Goal: Contribute content: Contribute content

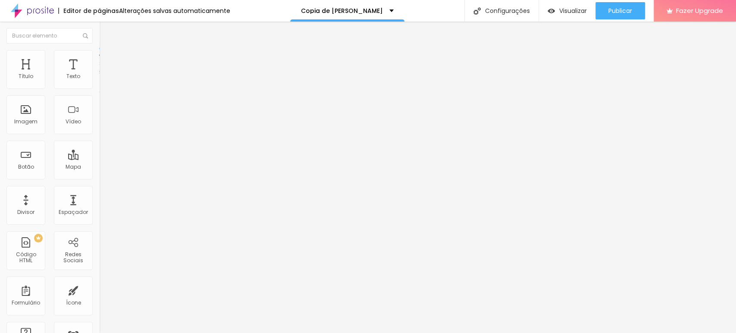
click at [99, 57] on li "Estilo" at bounding box center [148, 54] width 99 height 9
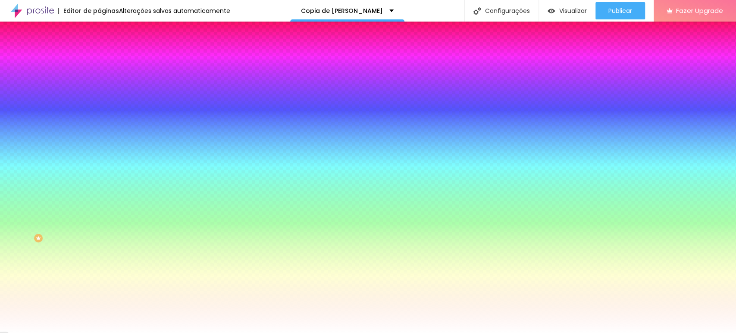
click at [107, 51] on span "Conteúdo" at bounding box center [120, 47] width 27 height 7
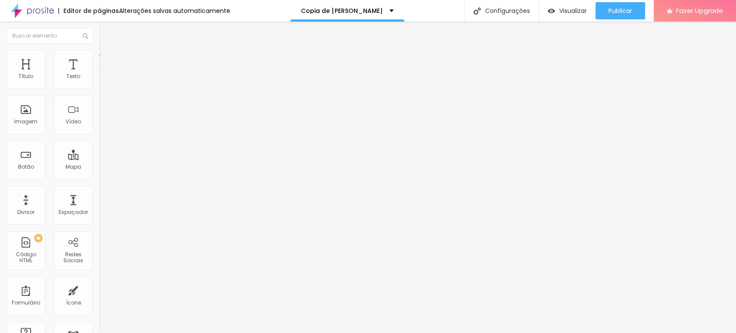
click at [99, 85] on img at bounding box center [102, 82] width 6 height 6
click at [99, 74] on span "Adicionar imagem" at bounding box center [127, 70] width 56 height 7
click at [99, 56] on li "Estilo" at bounding box center [148, 54] width 99 height 9
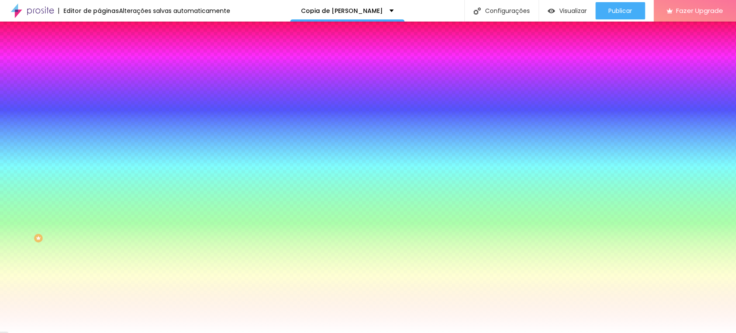
click at [99, 49] on img at bounding box center [103, 45] width 8 height 8
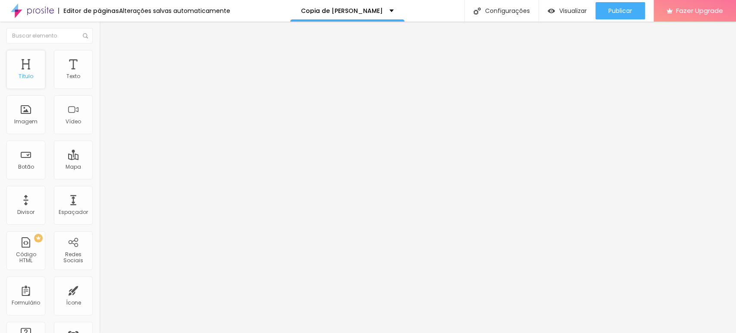
click at [9, 65] on div "Título" at bounding box center [25, 69] width 39 height 39
click at [24, 70] on div "Título" at bounding box center [25, 69] width 39 height 39
click at [99, 64] on div "Tipografia" at bounding box center [148, 61] width 99 height 5
click at [99, 82] on div "Tipografia Voltar ao padrão" at bounding box center [148, 71] width 99 height 24
click at [99, 50] on li "Avançado" at bounding box center [148, 54] width 99 height 9
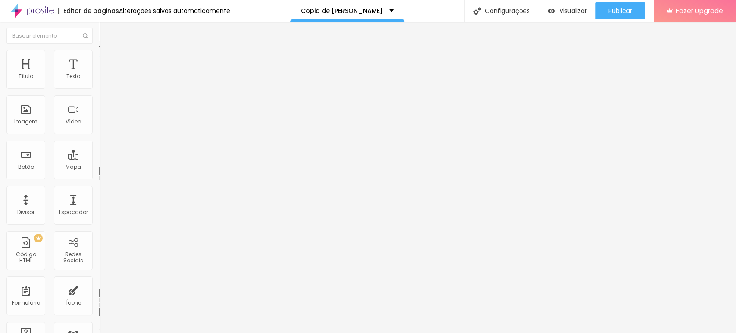
type input "16"
type input "18"
type input "19"
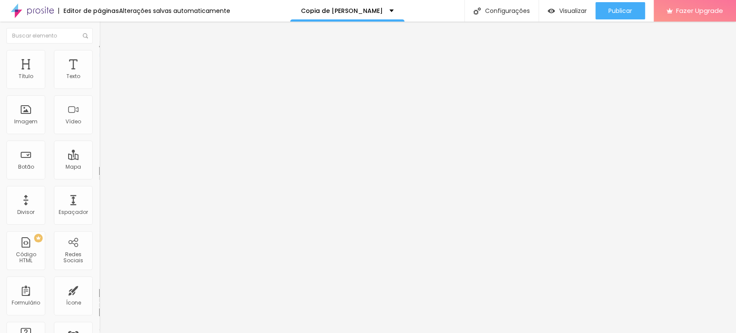
type input "19"
type input "20"
type input "21"
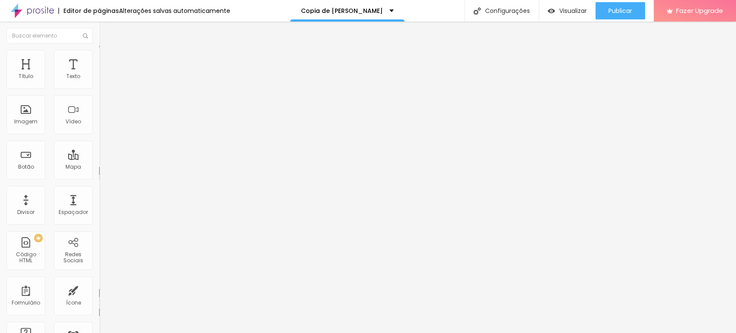
type input "18"
type input "15"
type input "12"
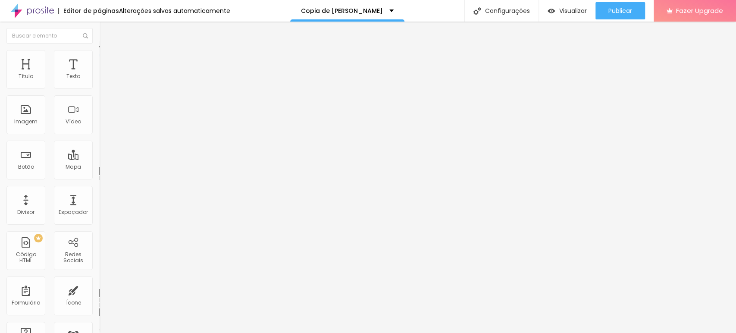
type input "12"
type input "11"
type input "10"
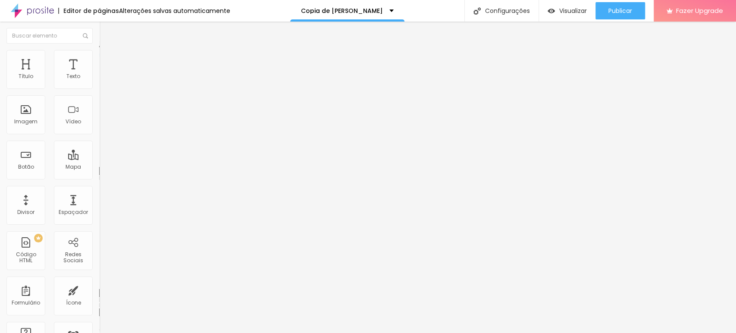
type input "9"
type input "8"
type input "7"
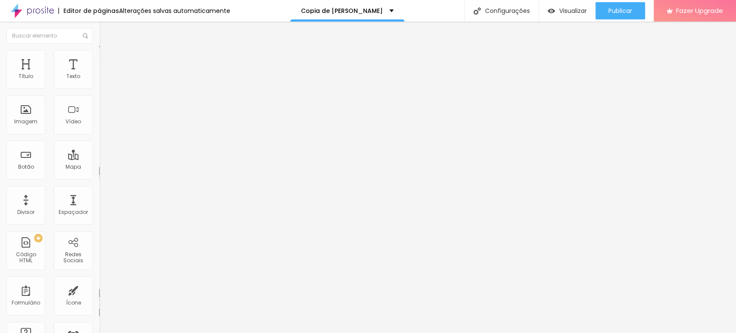
type input "7"
type input "6"
type input "4"
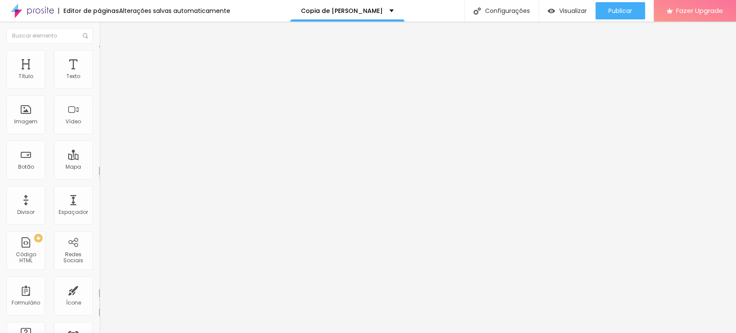
type input "6"
click at [99, 159] on input "range" at bounding box center [127, 162] width 56 height 7
type input "15"
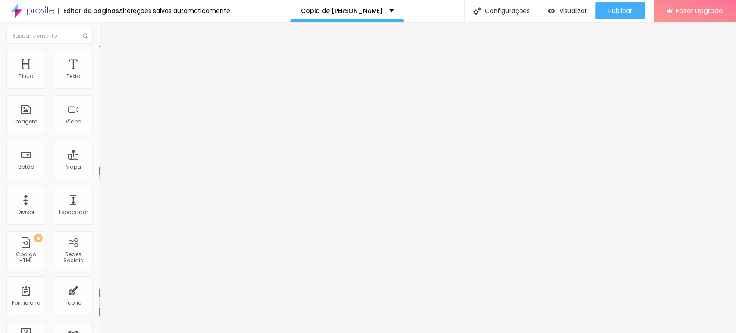
type input "15"
type input "17"
type input "18"
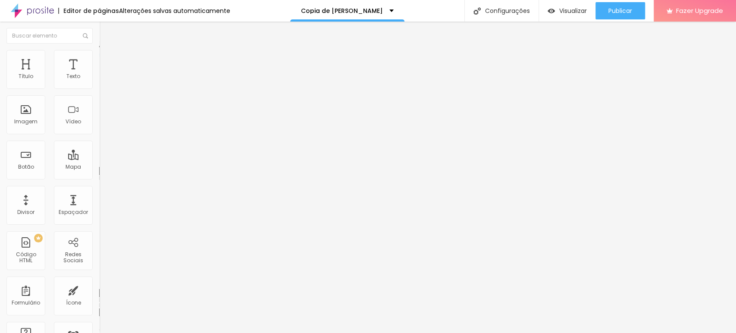
type input "16"
type input "13"
type input "12"
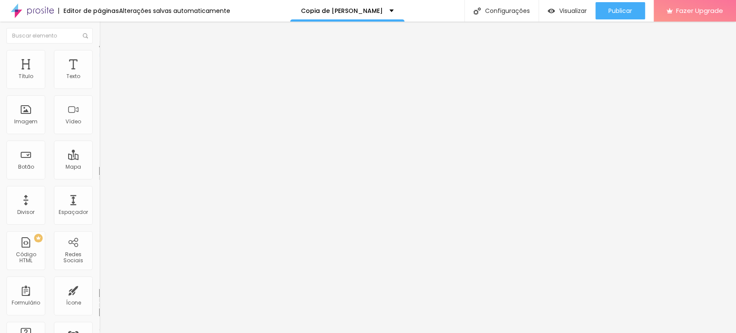
type input "12"
type input "11"
type input "10"
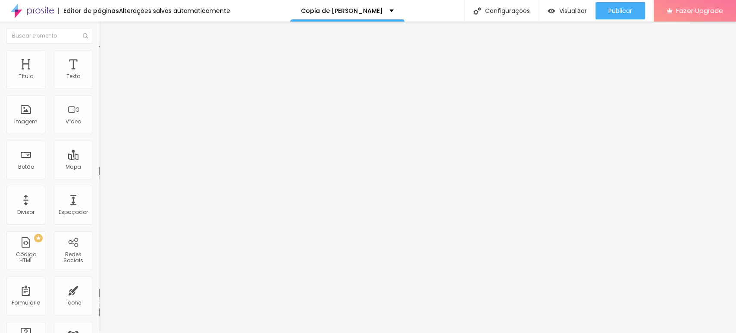
click at [99, 281] on input "range" at bounding box center [127, 284] width 56 height 7
click at [107, 59] on span "Avançado" at bounding box center [121, 55] width 28 height 7
type input "4"
type input "10"
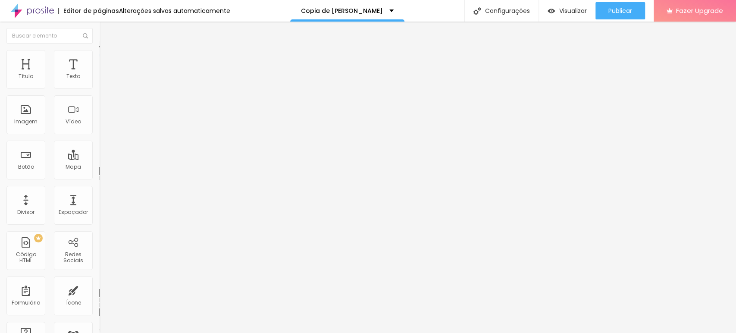
type input "10"
click at [99, 159] on input "range" at bounding box center [127, 162] width 56 height 7
type input "7"
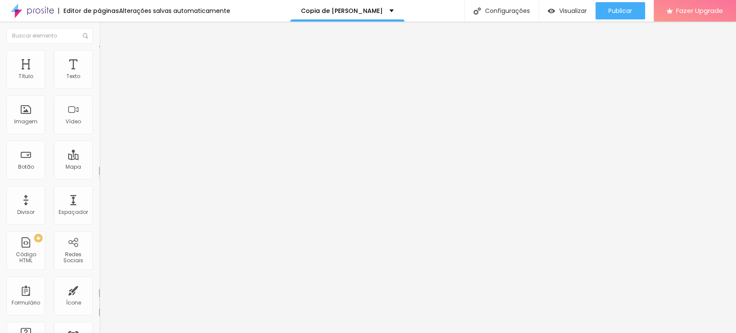
type input "13"
drag, startPoint x: 22, startPoint y: 101, endPoint x: 27, endPoint y: 103, distance: 4.9
type input "13"
click at [99, 281] on input "range" at bounding box center [127, 284] width 56 height 7
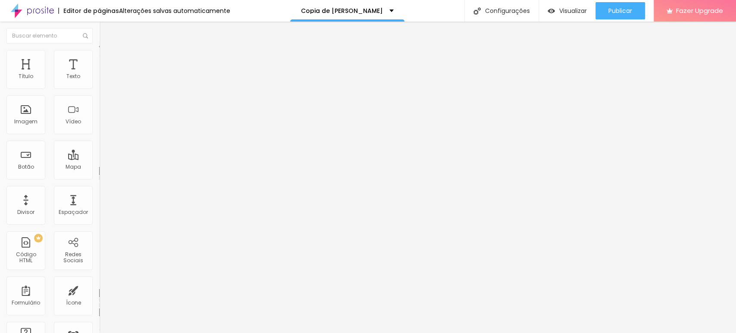
click at [99, 59] on ul "Estilo Avançado" at bounding box center [148, 49] width 99 height 17
click at [99, 49] on img at bounding box center [103, 45] width 8 height 8
click at [99, 64] on div "Tipografia" at bounding box center [148, 61] width 99 height 5
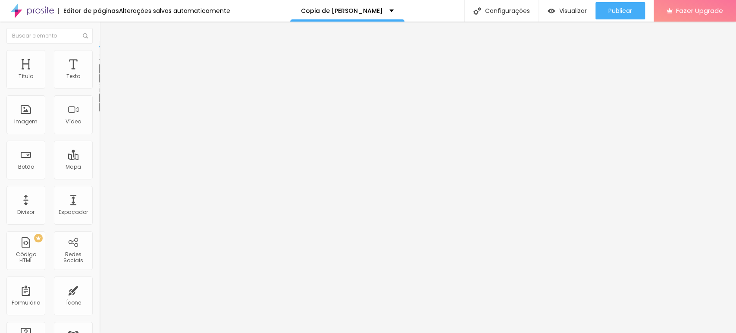
click at [99, 83] on button "button" at bounding box center [105, 78] width 12 height 9
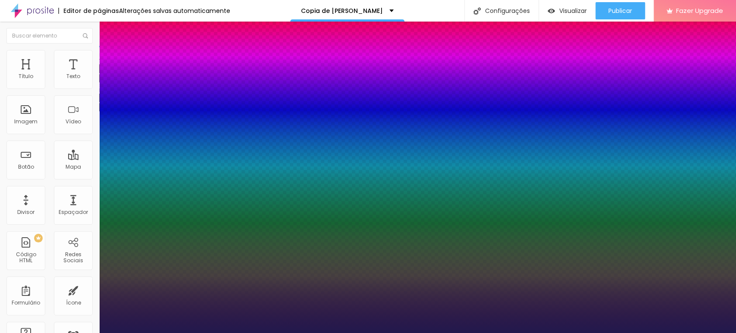
type input "1"
drag, startPoint x: 107, startPoint y: 165, endPoint x: 136, endPoint y: 165, distance: 28.9
type input "0.3"
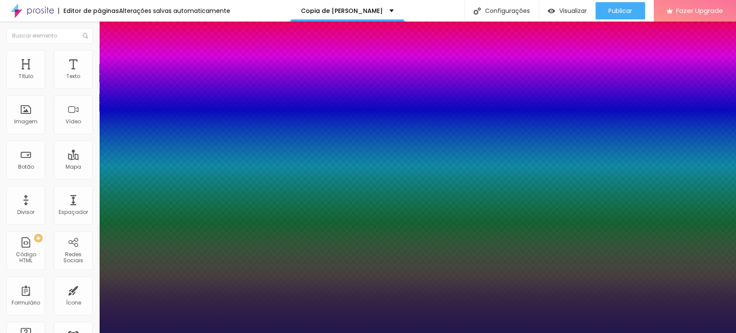
type input "1"
type input "0.6"
type input "1"
type input "0.9"
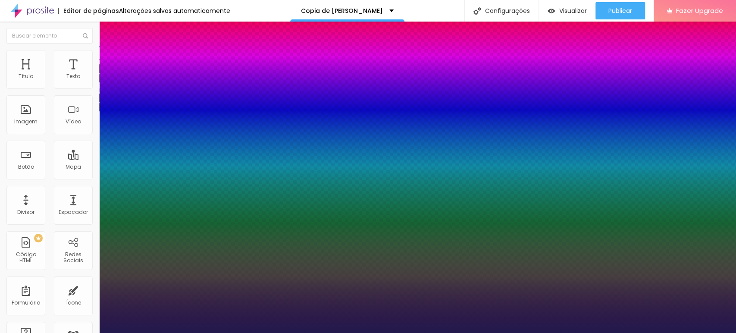
type input "0.9"
type input "1"
type input "1.2"
type input "1"
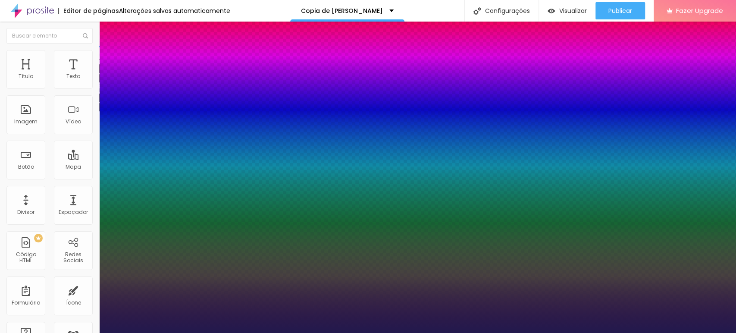
type input "0.6"
type input "1"
type input "0.5"
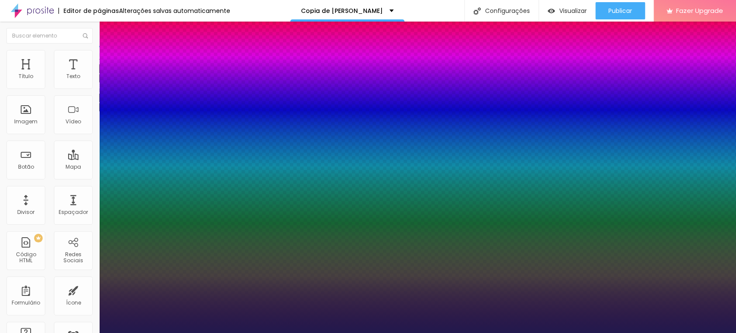
type input "1"
type input "0.5"
type input "20"
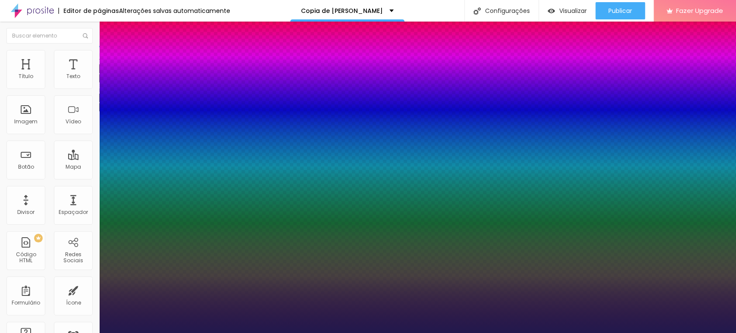
type input "1"
type input "23"
type input "1"
type input "24"
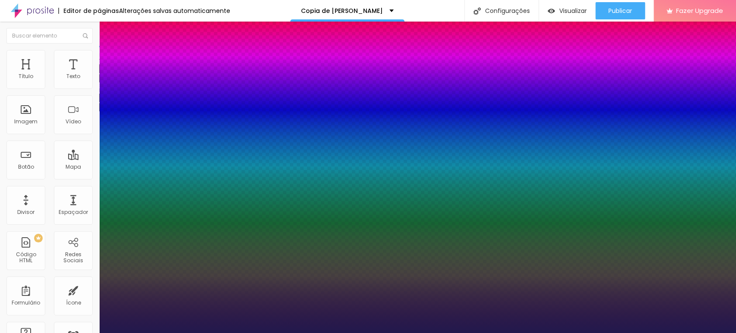
type input "24"
type input "1"
type input "25"
type input "1"
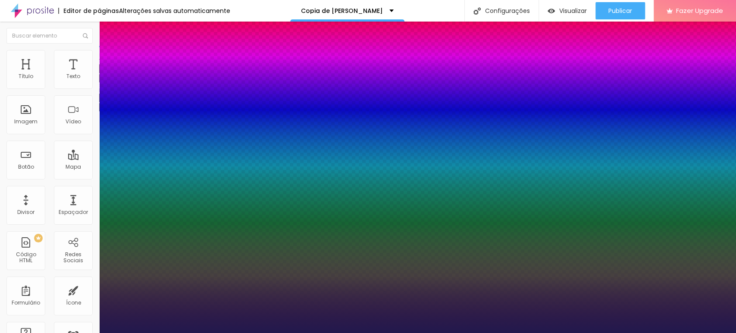
type input "26"
type input "1"
type input "27"
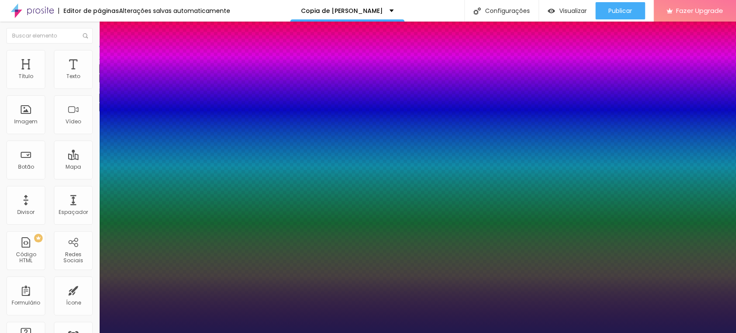
type input "1"
type input "28"
type input "1"
type input "31"
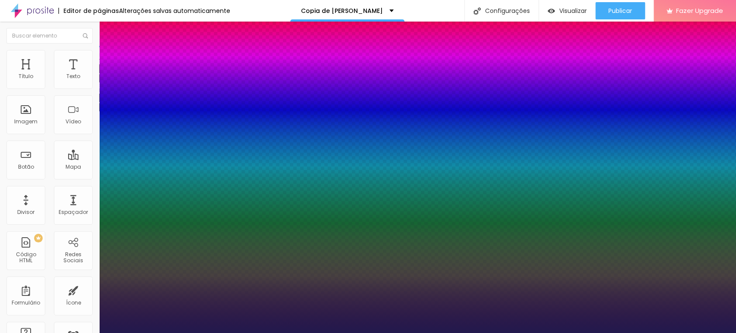
type input "31"
type input "1"
type input "36"
type input "1"
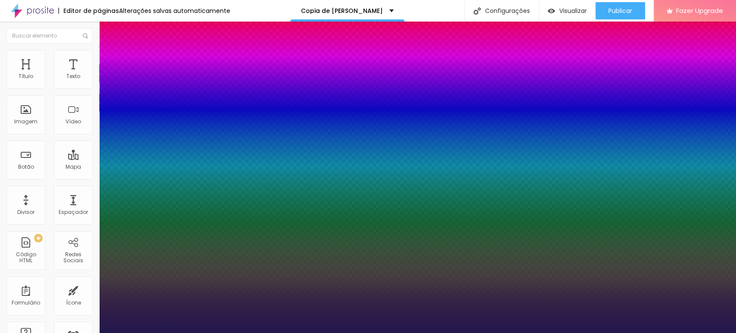
type input "38"
type input "1"
type input "39"
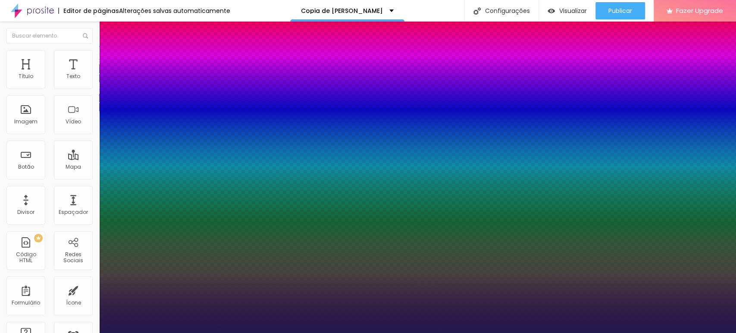
type input "1"
type input "40"
type input "1"
type input "39"
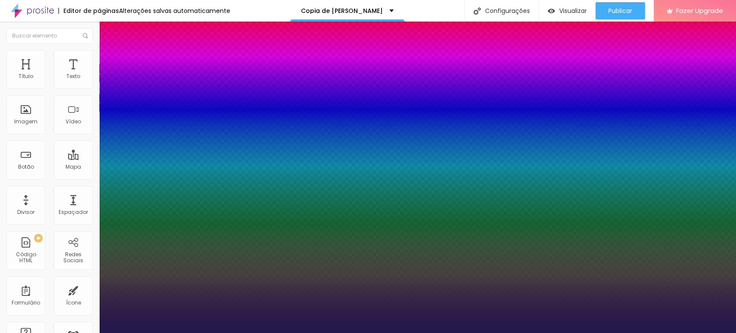
type input "39"
type input "1"
type input "38"
type input "1"
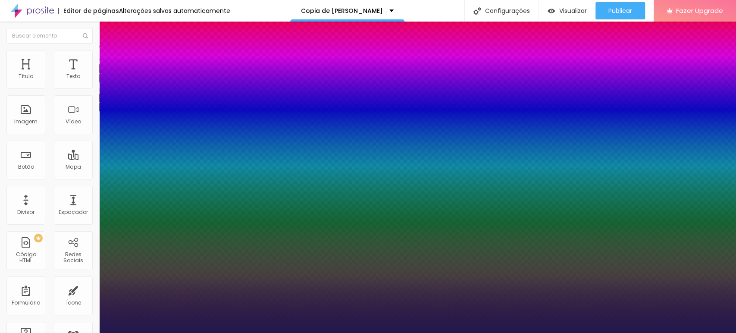
type input "37"
type input "1"
type input "36"
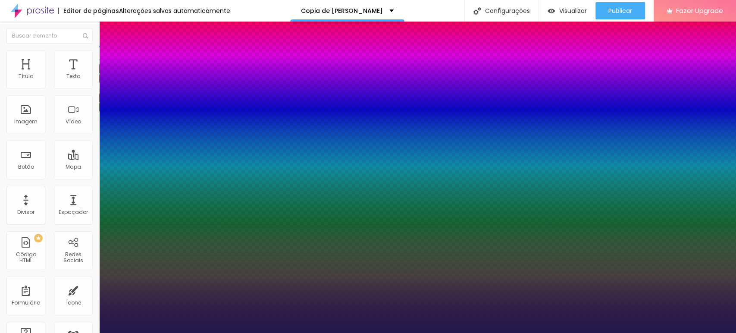
type input "1"
type input "35"
type input "1"
type input "34"
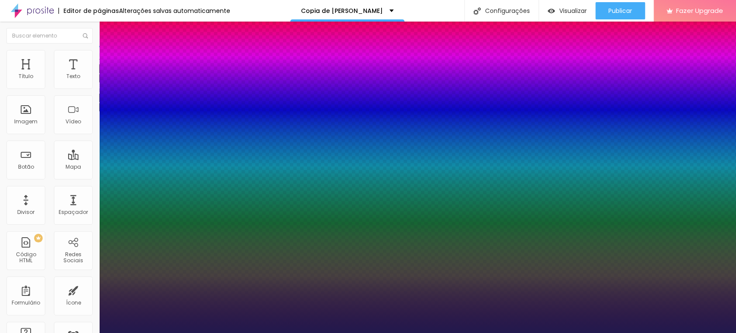
type input "34"
type input "1"
type input "33"
type input "1"
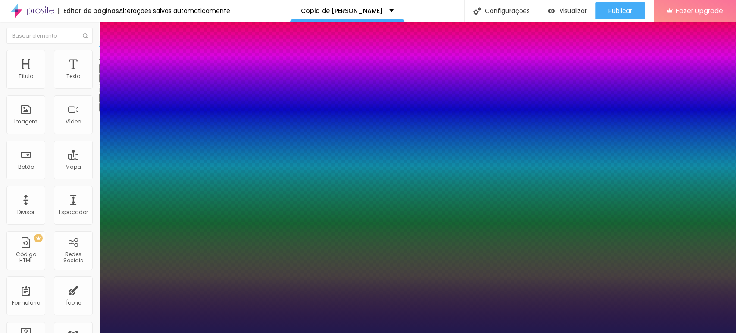
drag, startPoint x: 117, startPoint y: 146, endPoint x: 128, endPoint y: 148, distance: 10.6
type input "33"
click at [452, 332] on div at bounding box center [368, 333] width 736 height 0
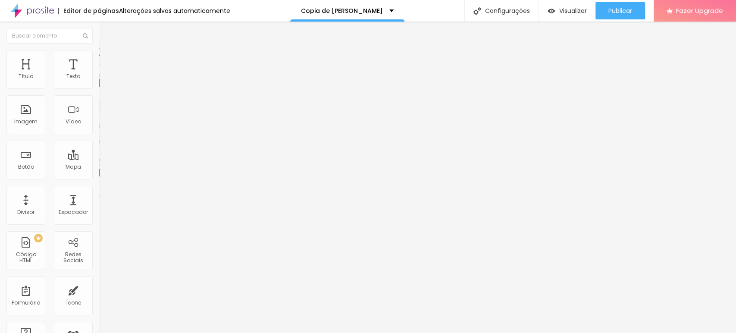
click at [107, 58] on span "Estilo" at bounding box center [113, 55] width 13 height 7
click at [99, 72] on div "Tamanho" at bounding box center [148, 69] width 99 height 5
click at [99, 50] on li "Conteúdo" at bounding box center [148, 45] width 99 height 9
click at [99, 123] on img at bounding box center [102, 120] width 6 height 6
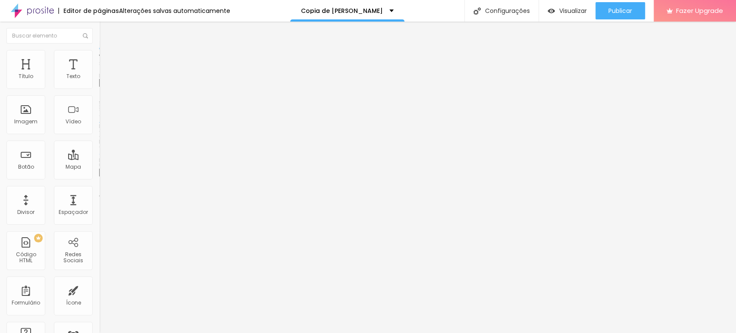
click at [99, 59] on img at bounding box center [103, 63] width 8 height 8
type input "7"
type input "10"
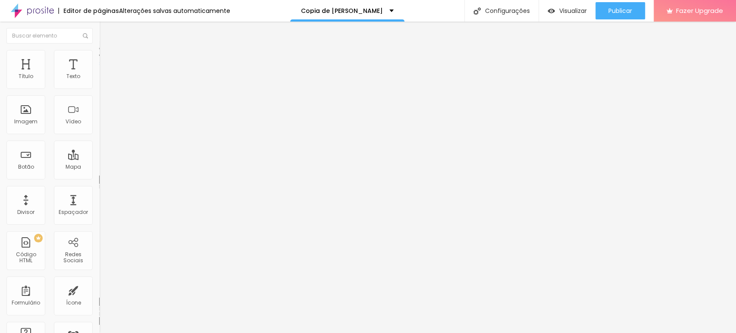
type input "11"
type input "13"
type input "14"
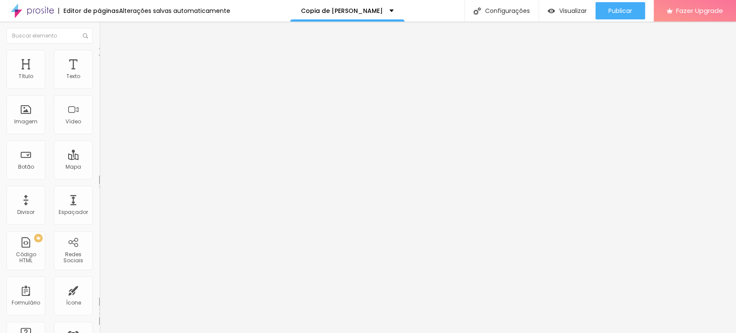
type input "14"
type input "15"
type input "16"
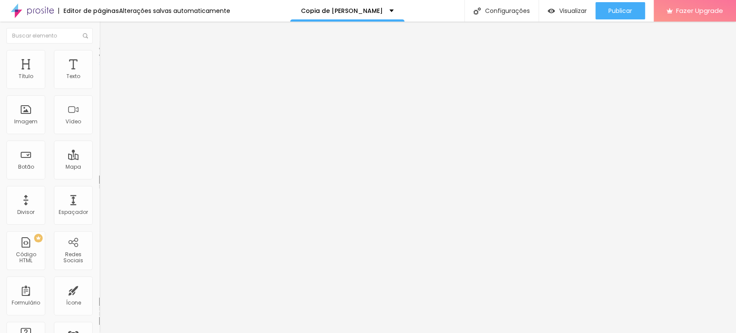
type input "17"
type input "18"
type input "20"
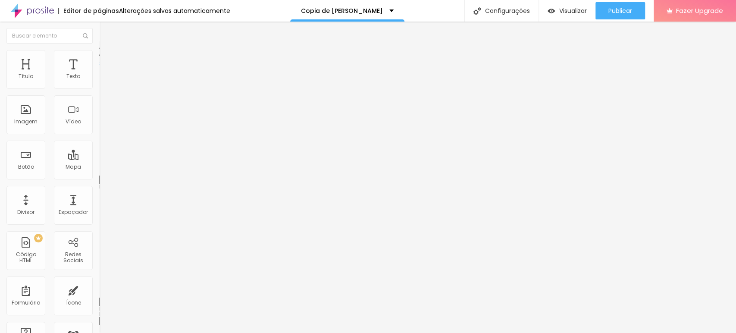
type input "20"
type input "21"
type input "23"
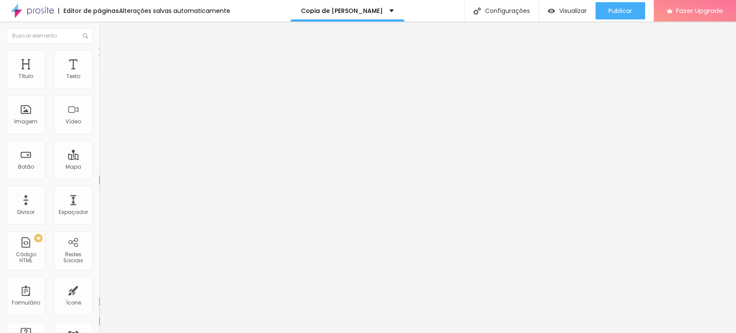
type input "24"
type input "26"
type input "27"
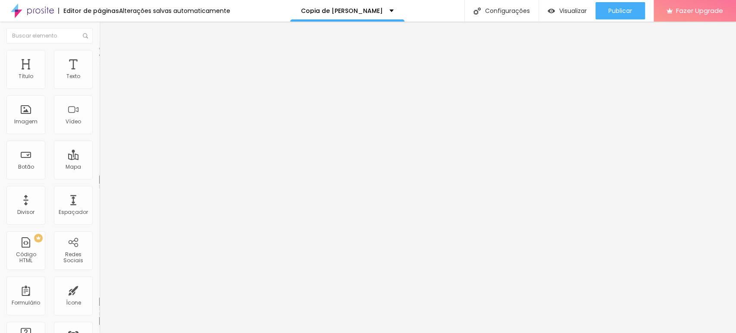
type input "27"
type input "29"
type input "30"
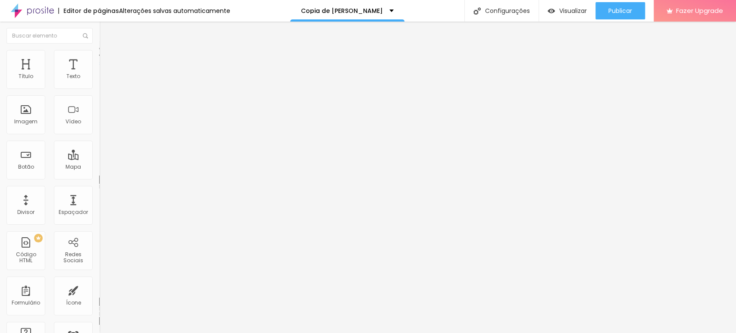
type input "26"
type input "25"
type input "17"
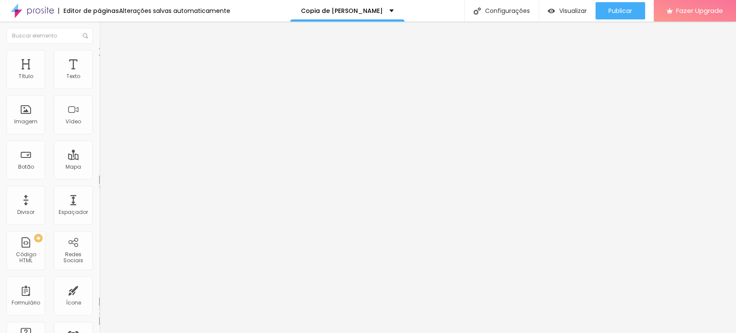
type input "17"
type input "15"
type input "14"
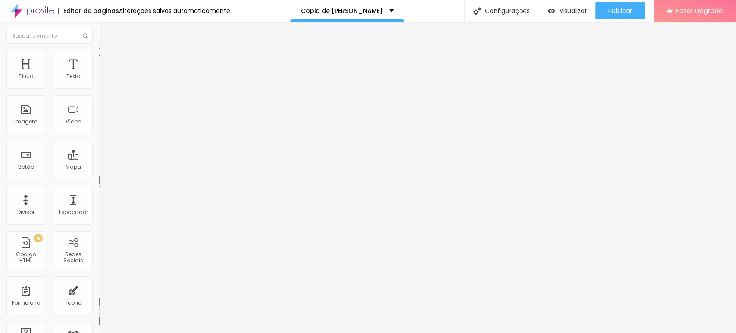
type input "12"
type input "10"
type input "8"
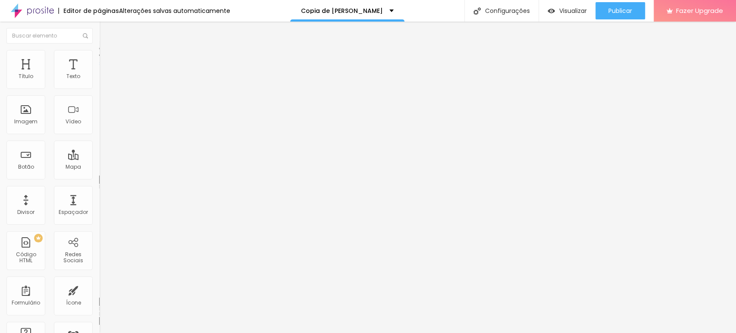
type input "8"
type input "7"
type input "5"
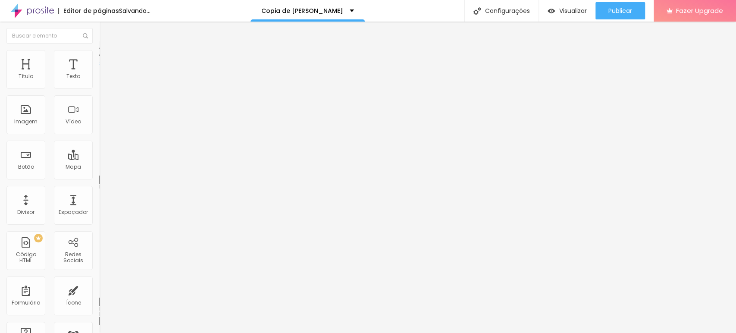
drag, startPoint x: 23, startPoint y: 86, endPoint x: 46, endPoint y: 91, distance: 23.8
type input "4"
click at [99, 167] on input "range" at bounding box center [127, 170] width 56 height 7
type input "4"
click at [99, 274] on div "Editar Texto Estilo Avançado Tipografia Voltar ao padrão Sombra DESATIVADO Volt…" at bounding box center [148, 177] width 99 height 311
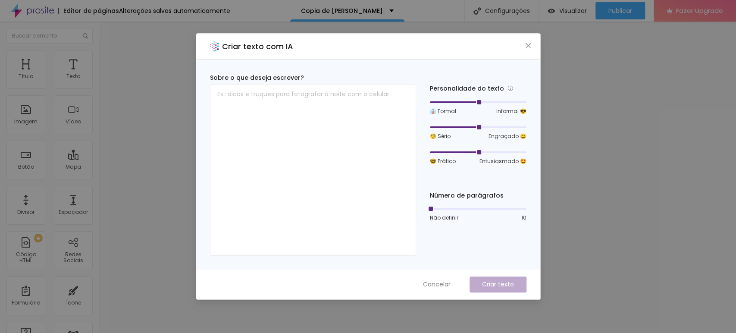
click at [585, 158] on div "Criar texto com IA Sobre o que deseja escrever? Personalidade do texto 👔 Formal…" at bounding box center [368, 166] width 736 height 333
click at [525, 45] on icon "close" at bounding box center [528, 45] width 7 height 7
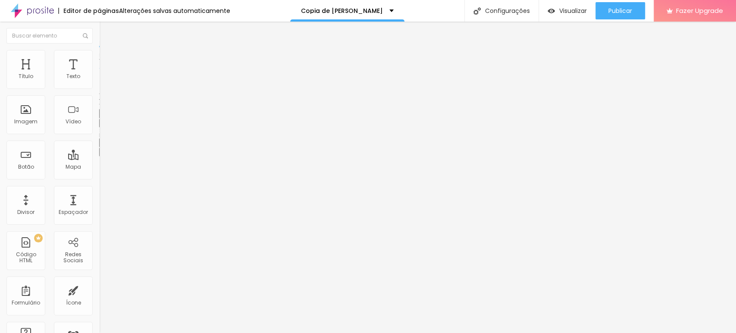
click at [107, 59] on span "Avançado" at bounding box center [121, 55] width 28 height 7
type input "15"
type input "22"
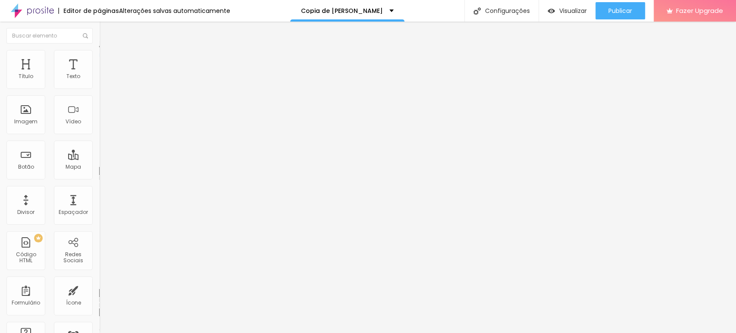
type input "25"
type input "26"
click at [99, 281] on input "range" at bounding box center [127, 284] width 56 height 7
drag, startPoint x: 25, startPoint y: 85, endPoint x: 86, endPoint y: 75, distance: 61.9
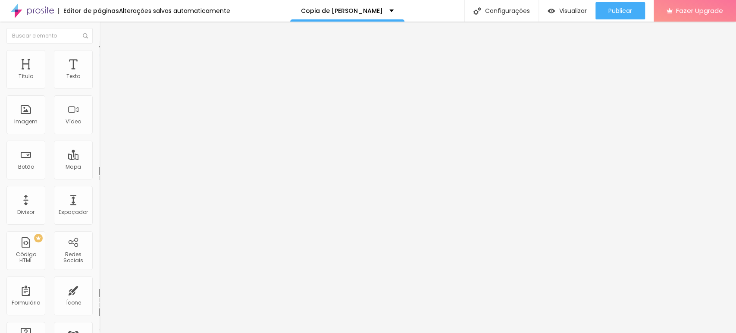
click at [99, 159] on input "range" at bounding box center [127, 162] width 56 height 7
click at [99, 56] on li "Avançado" at bounding box center [148, 54] width 99 height 9
drag, startPoint x: 25, startPoint y: 82, endPoint x: 99, endPoint y: 80, distance: 73.7
click at [99, 159] on input "range" at bounding box center [127, 162] width 56 height 7
click at [99, 55] on li "Avançado" at bounding box center [148, 54] width 99 height 9
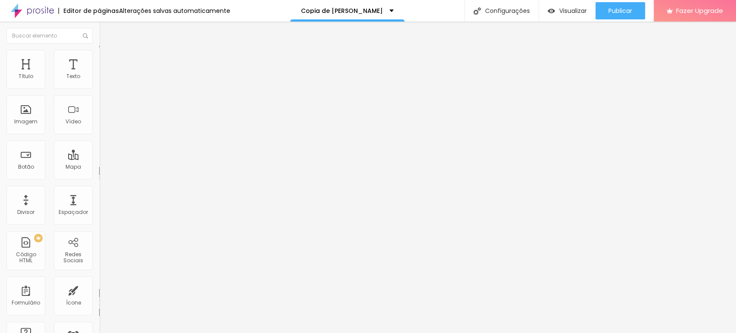
drag, startPoint x: 28, startPoint y: 83, endPoint x: 138, endPoint y: 85, distance: 110.8
click at [138, 159] on input "range" at bounding box center [127, 162] width 56 height 7
drag, startPoint x: 72, startPoint y: 86, endPoint x: 40, endPoint y: 94, distance: 33.9
click at [99, 159] on input "range" at bounding box center [127, 162] width 56 height 7
click at [107, 59] on span "Avançado" at bounding box center [121, 55] width 28 height 7
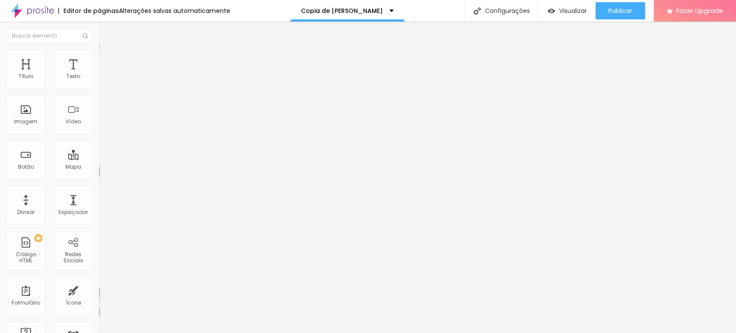
drag, startPoint x: 41, startPoint y: 82, endPoint x: 48, endPoint y: 84, distance: 7.0
click at [99, 159] on input "range" at bounding box center [127, 162] width 56 height 7
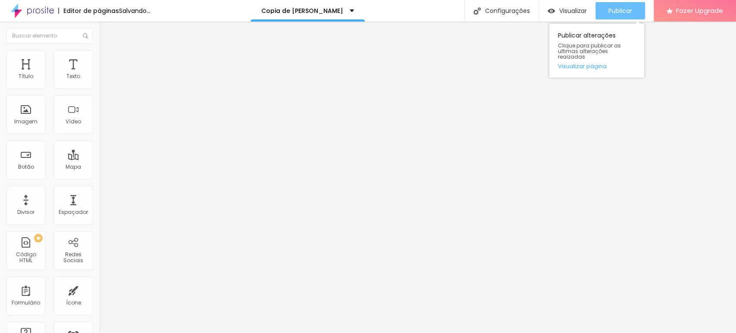
click at [608, 11] on span "Publicar" at bounding box center [620, 10] width 24 height 7
